Goal: Information Seeking & Learning: Learn about a topic

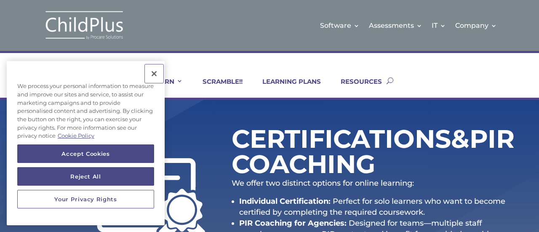
click at [154, 75] on button "Close" at bounding box center [154, 73] width 19 height 19
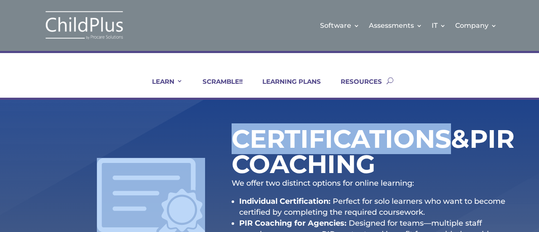
drag, startPoint x: 497, startPoint y: 131, endPoint x: 504, endPoint y: 70, distance: 61.9
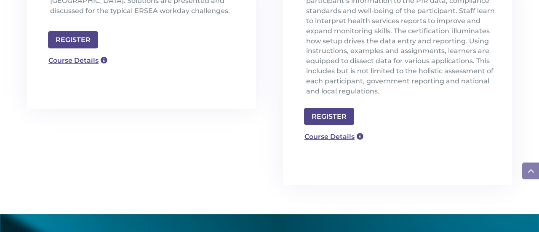
scroll to position [352, 0]
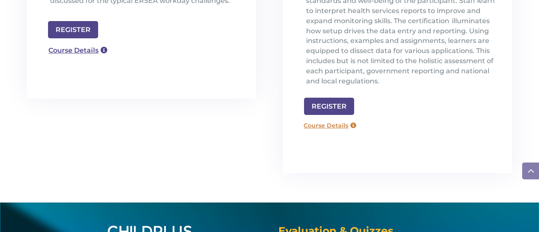
click at [348, 126] on link "Course Details" at bounding box center [330, 125] width 61 height 13
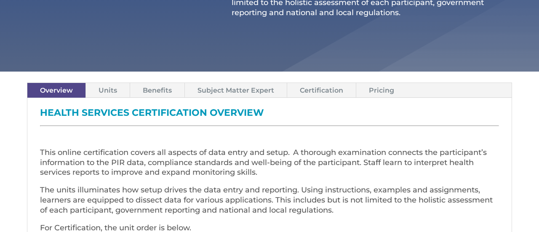
scroll to position [245, 0]
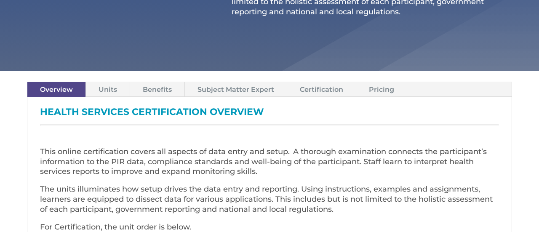
click at [238, 84] on link "Subject Matter Expert" at bounding box center [236, 89] width 102 height 15
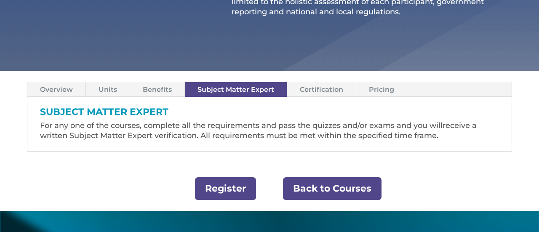
click at [310, 186] on link "Back to Courses" at bounding box center [332, 188] width 99 height 23
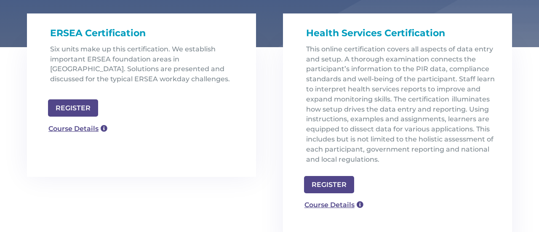
scroll to position [272, 0]
